Goal: Transaction & Acquisition: Book appointment/travel/reservation

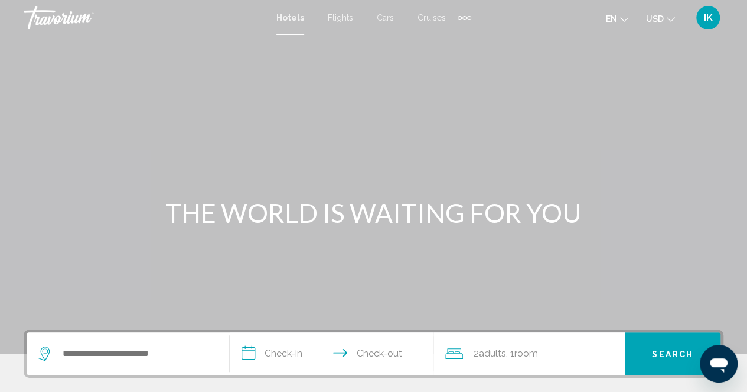
click at [463, 16] on div "Extra navigation items" at bounding box center [464, 18] width 4 height 4
click at [444, 42] on span "Activities" at bounding box center [444, 39] width 33 height 9
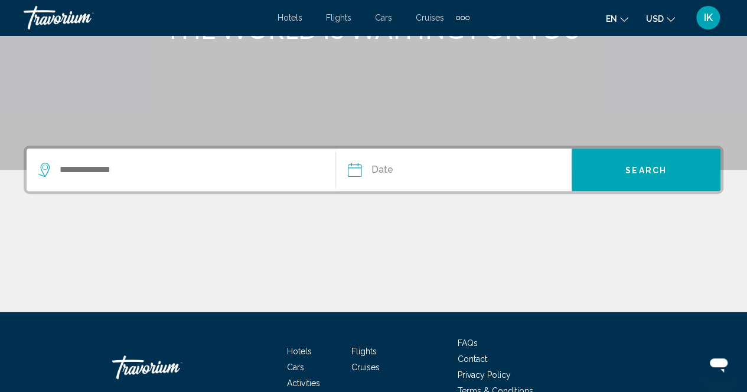
scroll to position [184, 0]
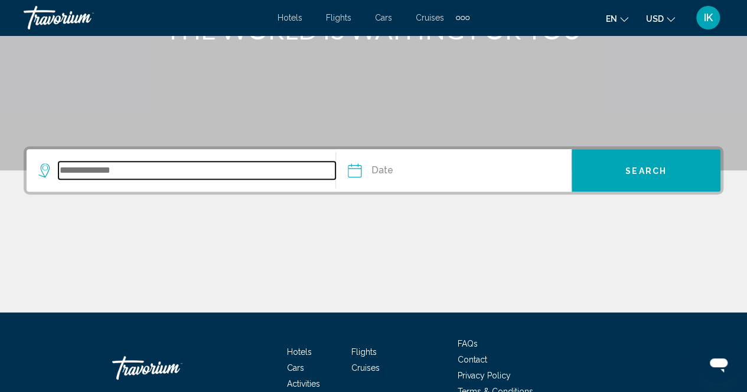
click at [80, 175] on input "Search widget" at bounding box center [196, 171] width 277 height 18
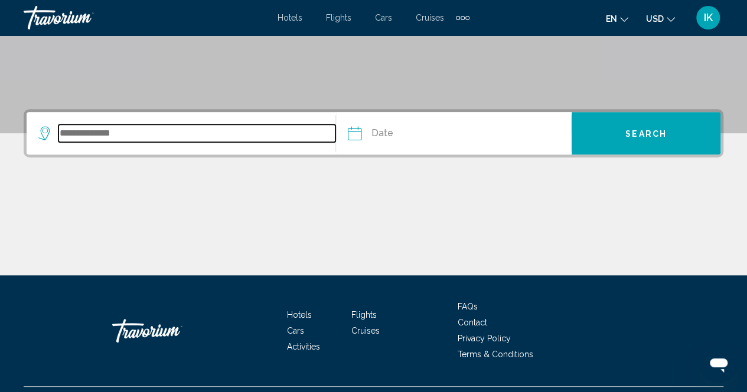
scroll to position [248, 0]
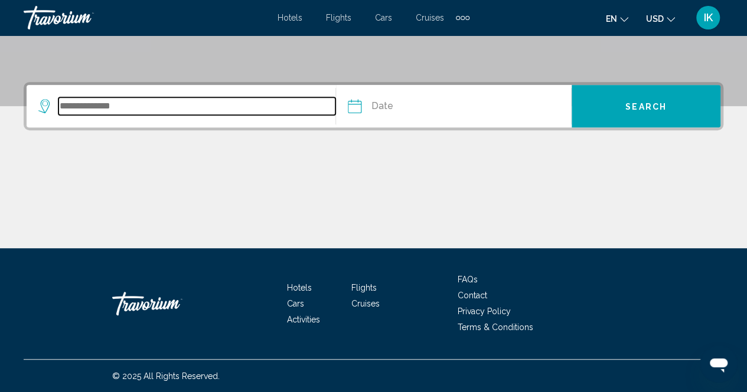
type input "*"
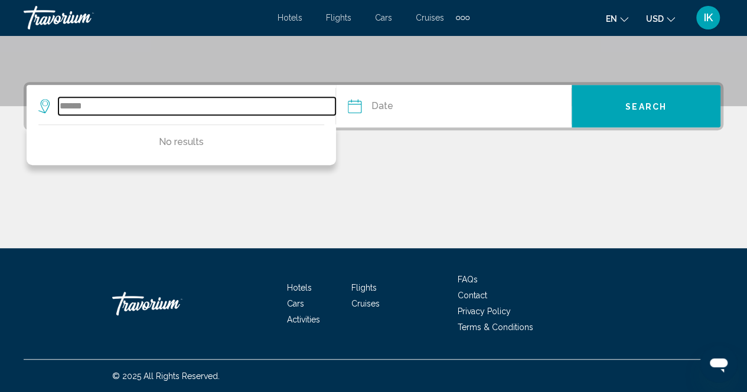
click at [95, 107] on input "******" at bounding box center [196, 106] width 277 height 18
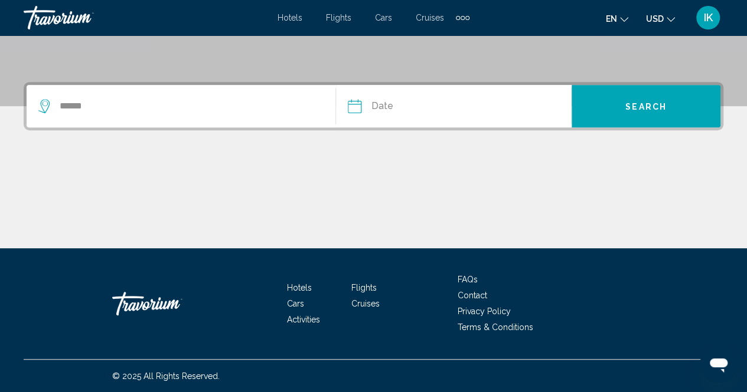
click at [463, 14] on div "Extra navigation items" at bounding box center [463, 18] width 14 height 18
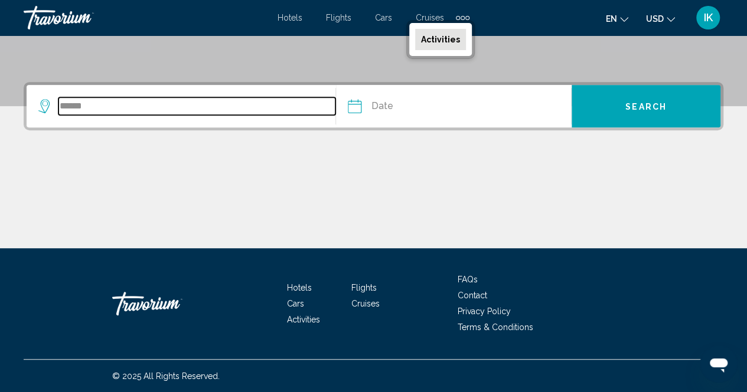
click at [110, 114] on input "******" at bounding box center [196, 106] width 277 height 18
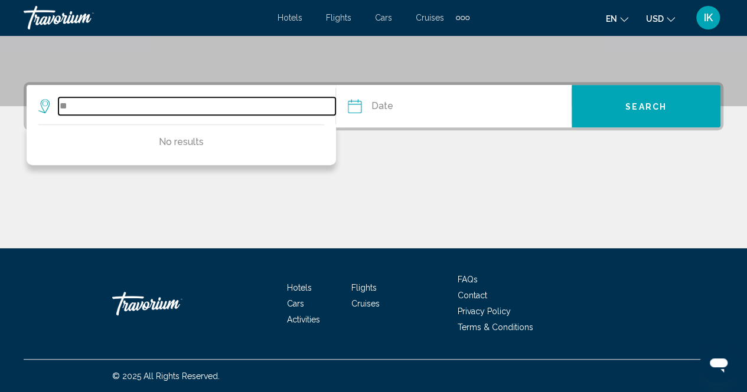
type input "*"
click at [89, 109] on input "Search widget" at bounding box center [196, 106] width 277 height 18
type input "*"
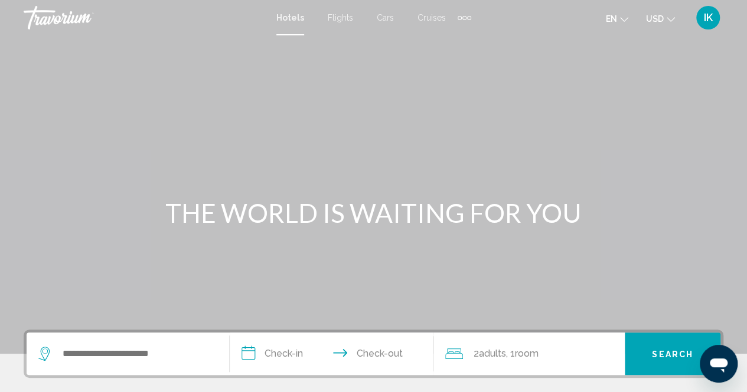
click at [457, 16] on div "Extra navigation items" at bounding box center [459, 18] width 4 height 4
click at [434, 42] on span "Activities" at bounding box center [444, 39] width 33 height 9
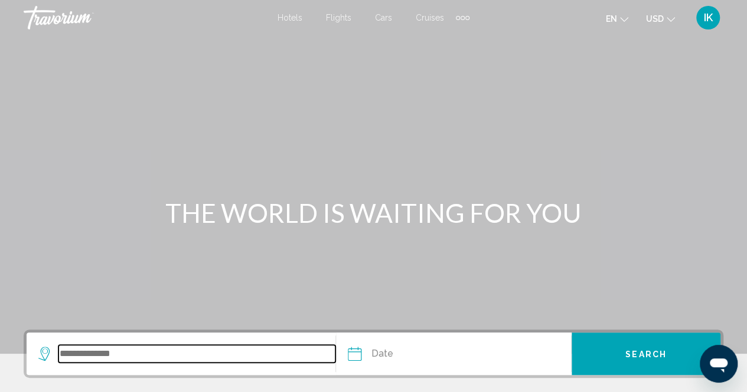
click at [163, 348] on input "Search widget" at bounding box center [196, 354] width 277 height 18
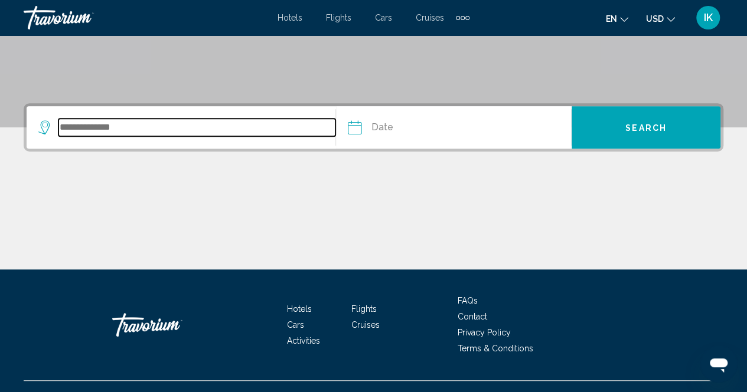
scroll to position [248, 0]
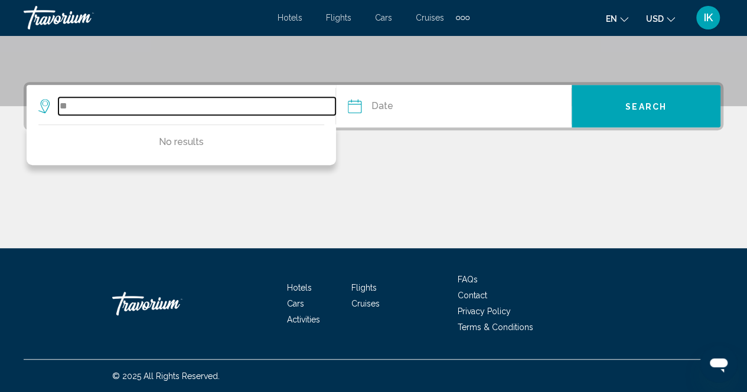
type input "*"
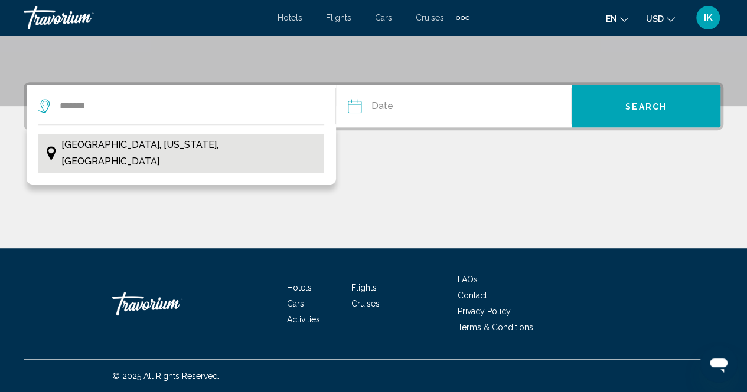
click at [123, 142] on span "[GEOGRAPHIC_DATA], [US_STATE], [GEOGRAPHIC_DATA]" at bounding box center [189, 153] width 257 height 33
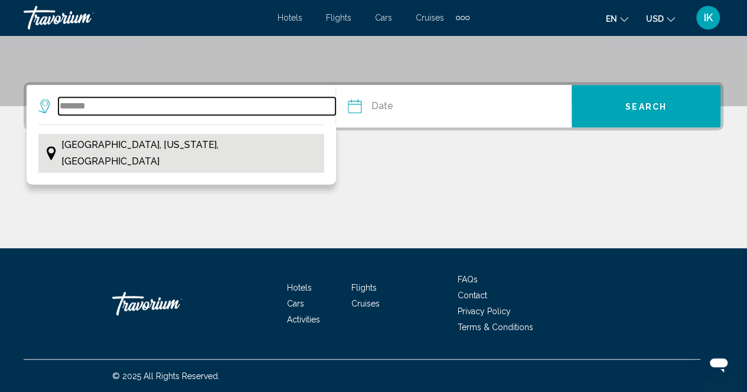
type input "**********"
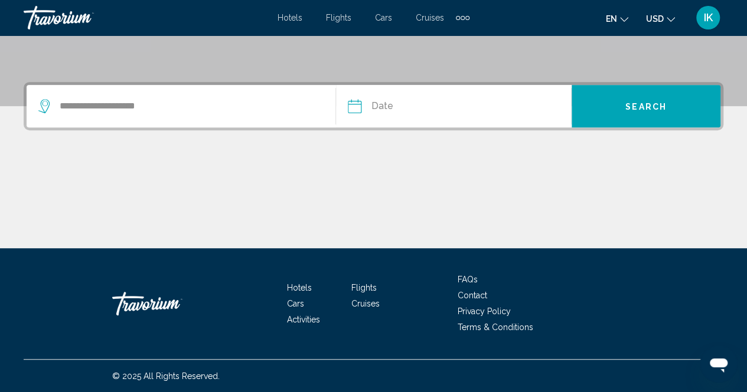
click at [410, 105] on input "Date" at bounding box center [403, 108] width 116 height 46
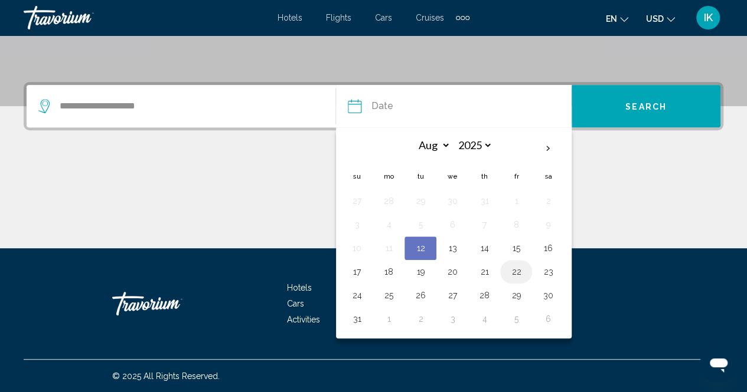
click at [513, 273] on button "22" at bounding box center [515, 272] width 19 height 17
type input "**********"
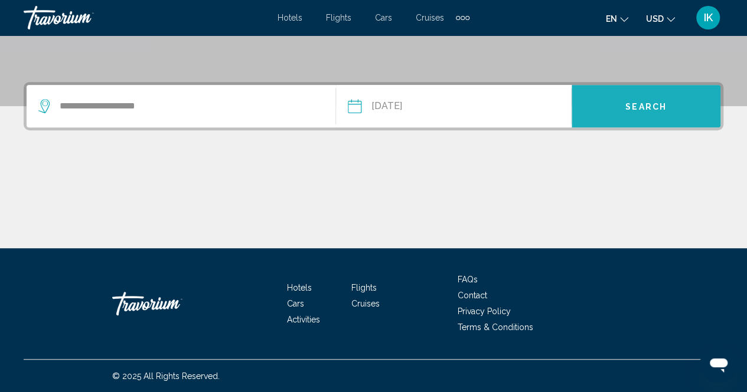
click at [687, 109] on button "Search" at bounding box center [645, 106] width 149 height 42
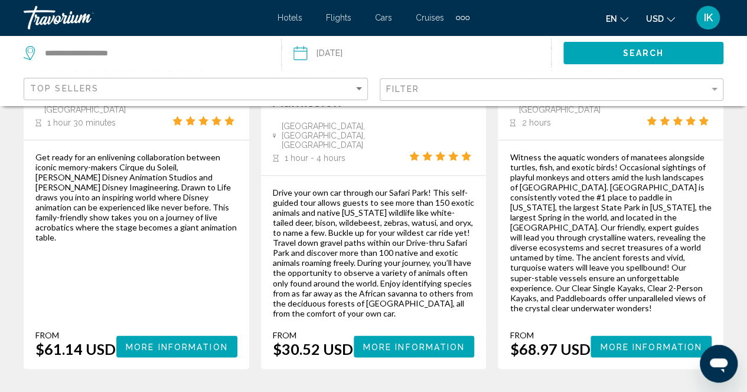
scroll to position [839, 0]
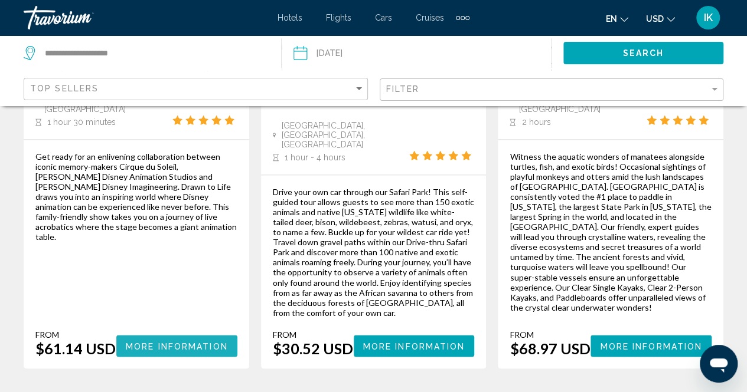
click at [143, 342] on span "More Information" at bounding box center [177, 346] width 102 height 9
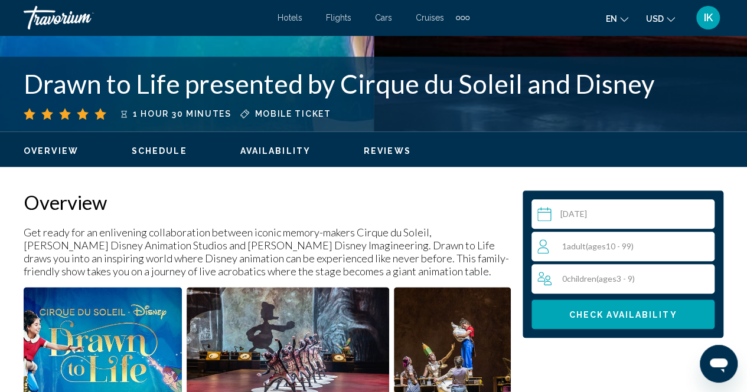
scroll to position [530, 0]
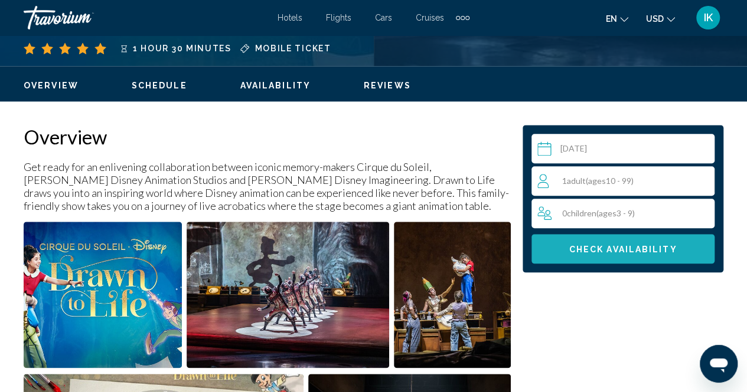
click at [613, 245] on span "Check Availability" at bounding box center [623, 249] width 108 height 9
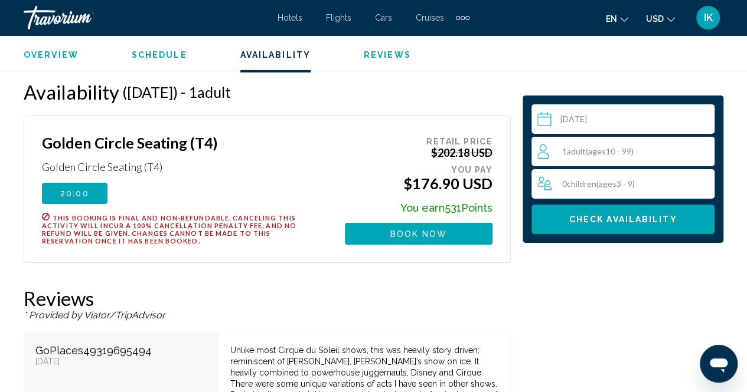
scroll to position [1865, 0]
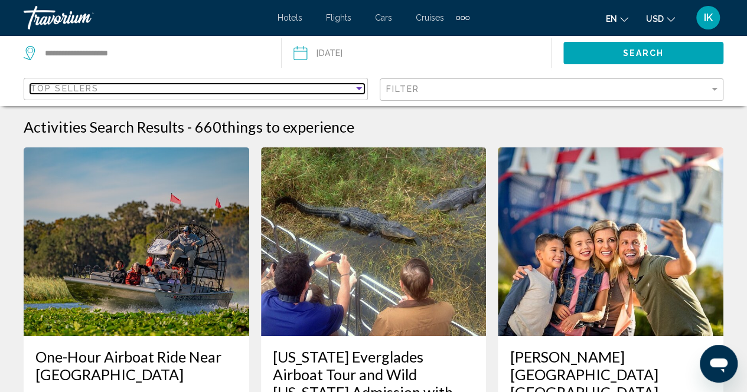
click at [354, 88] on div "Sort by" at bounding box center [358, 88] width 11 height 9
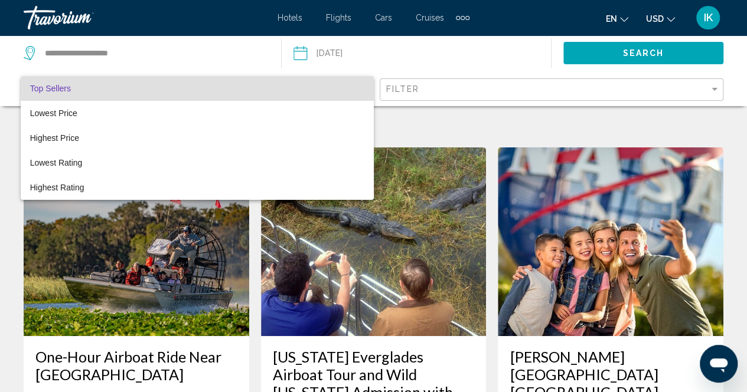
click at [715, 88] on div at bounding box center [373, 196] width 747 height 392
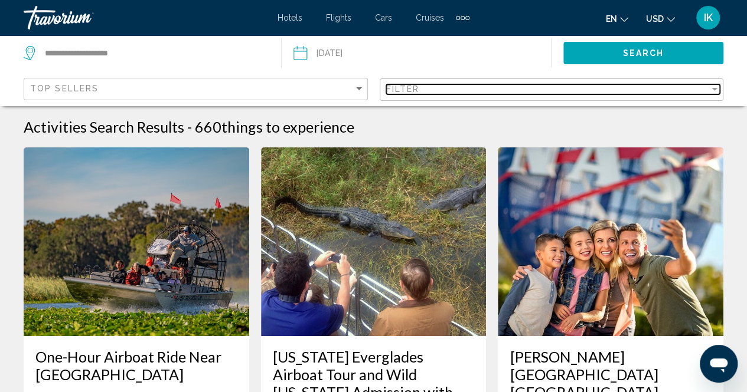
click at [715, 88] on div "Filter" at bounding box center [714, 89] width 6 height 3
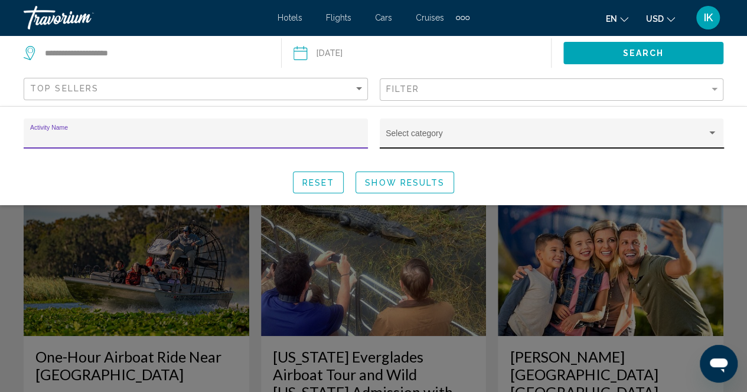
click at [712, 136] on div "Search widget" at bounding box center [711, 133] width 11 height 9
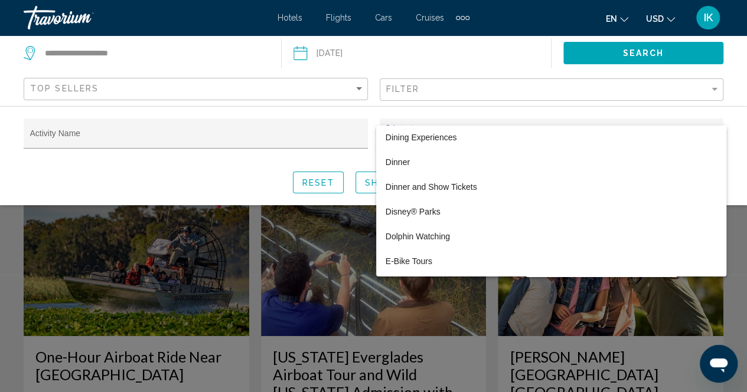
scroll to position [818, 0]
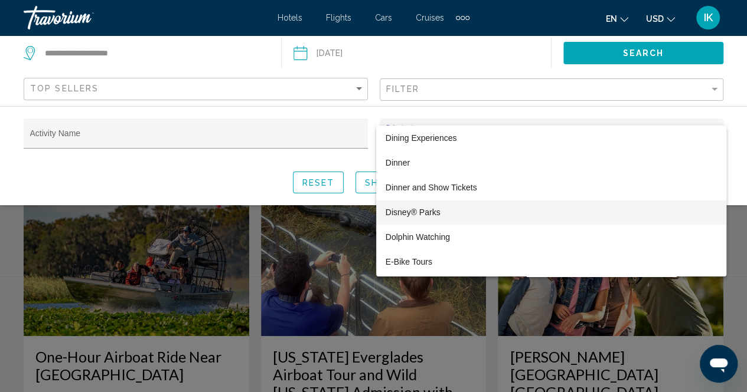
click at [402, 214] on span "Disney® Parks" at bounding box center [550, 212] width 331 height 25
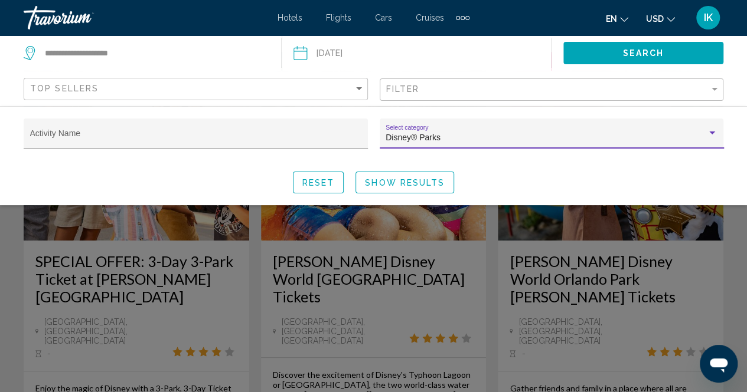
scroll to position [96, 0]
click at [125, 243] on div "Search widget" at bounding box center [373, 281] width 747 height 221
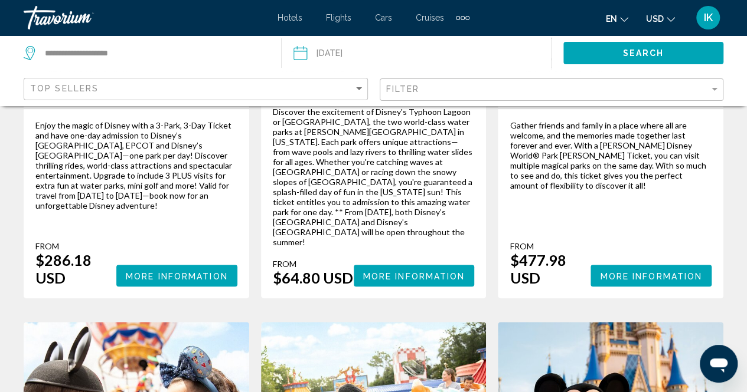
scroll to position [358, 0]
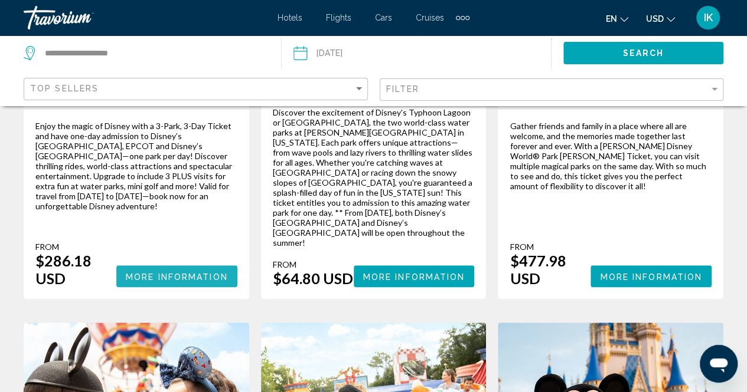
click at [132, 272] on span "More Information" at bounding box center [177, 276] width 102 height 9
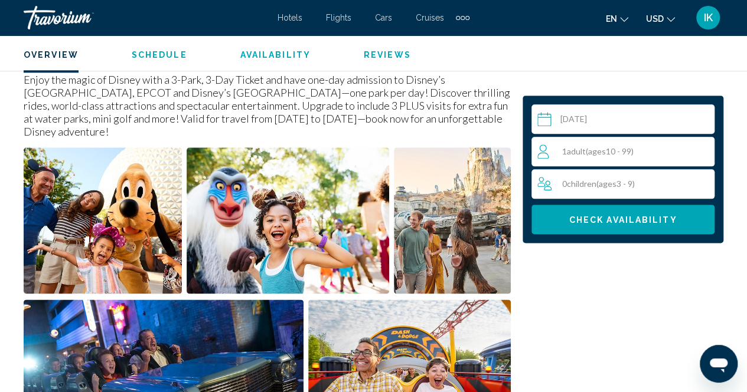
scroll to position [617, 0]
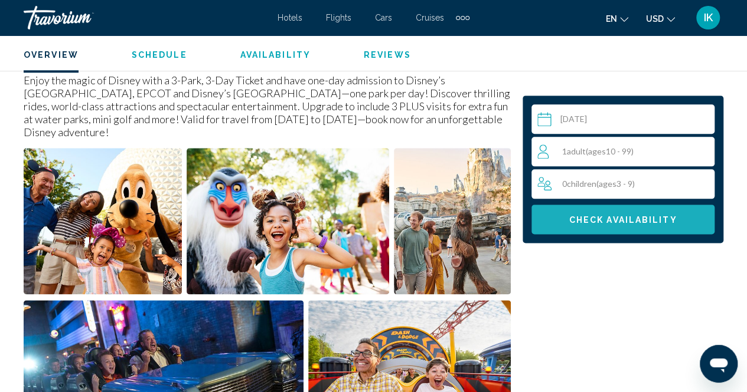
click at [615, 212] on button "Check Availability" at bounding box center [622, 220] width 183 height 30
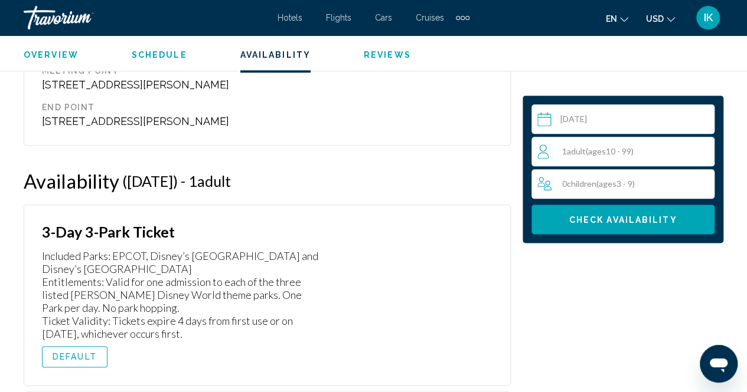
scroll to position [7344, 0]
click at [86, 353] on span "DEFAULT" at bounding box center [75, 357] width 44 height 9
